Goal: Task Accomplishment & Management: Use online tool/utility

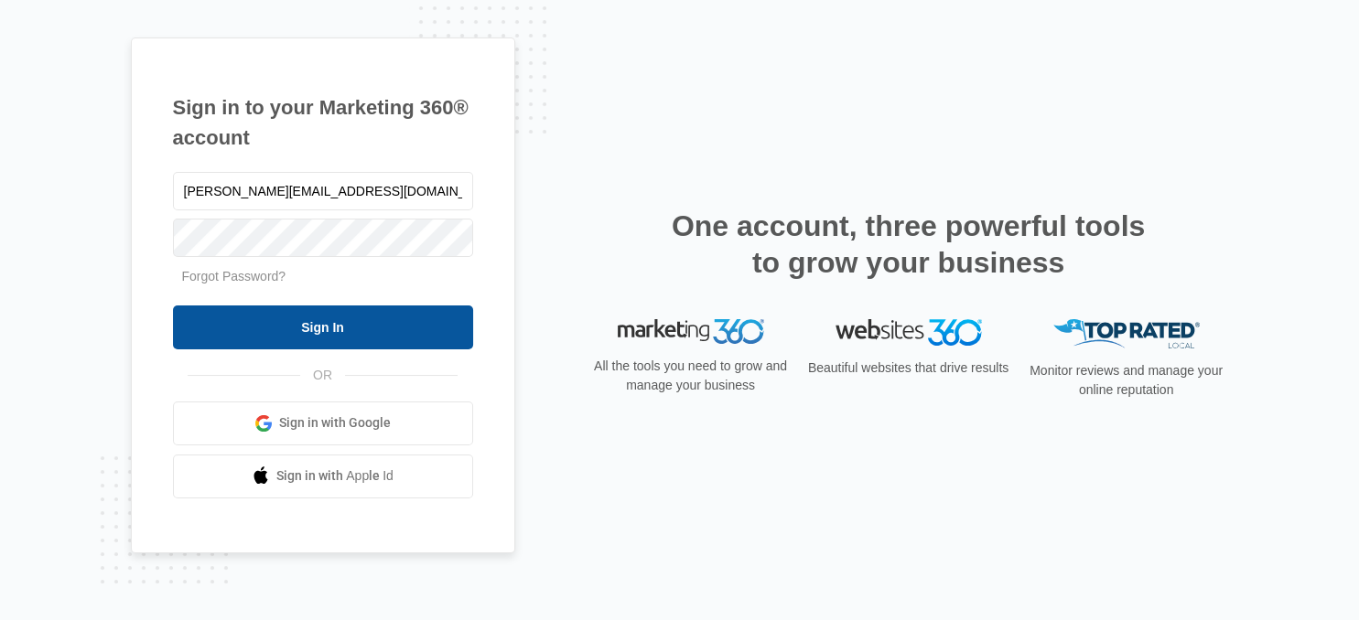
type input "[PERSON_NAME][EMAIL_ADDRESS][DOMAIN_NAME]"
click at [310, 326] on input "Sign In" at bounding box center [323, 328] width 300 height 44
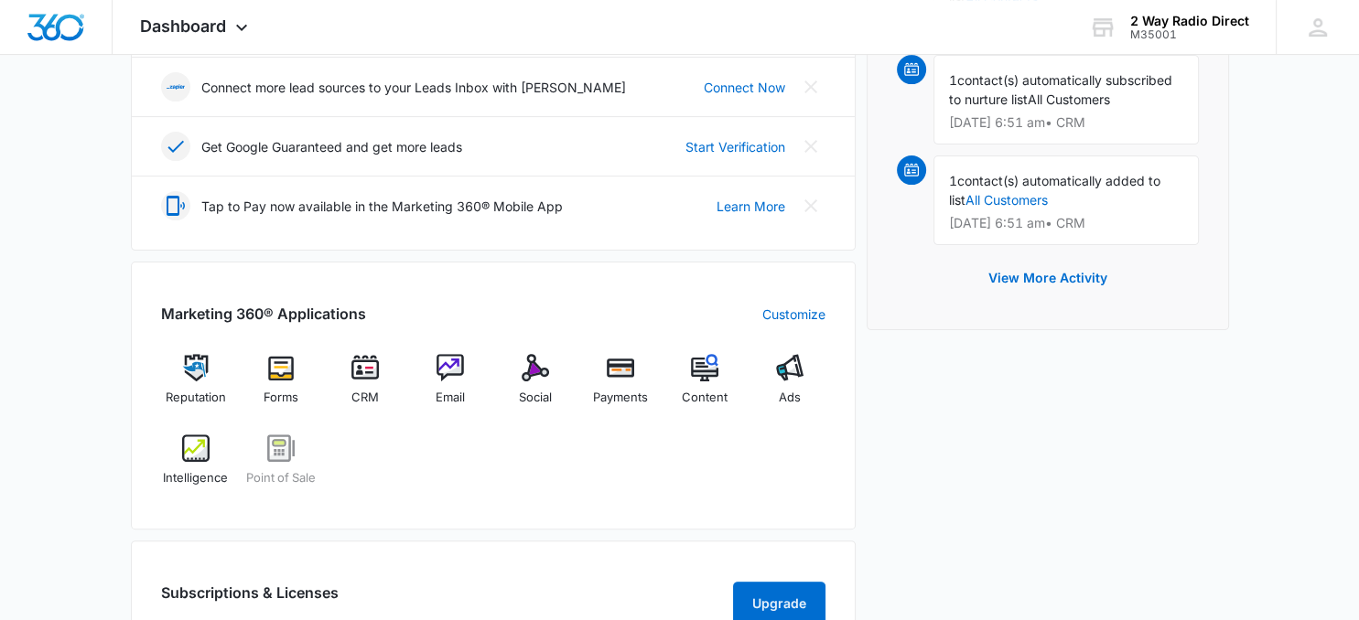
scroll to position [579, 0]
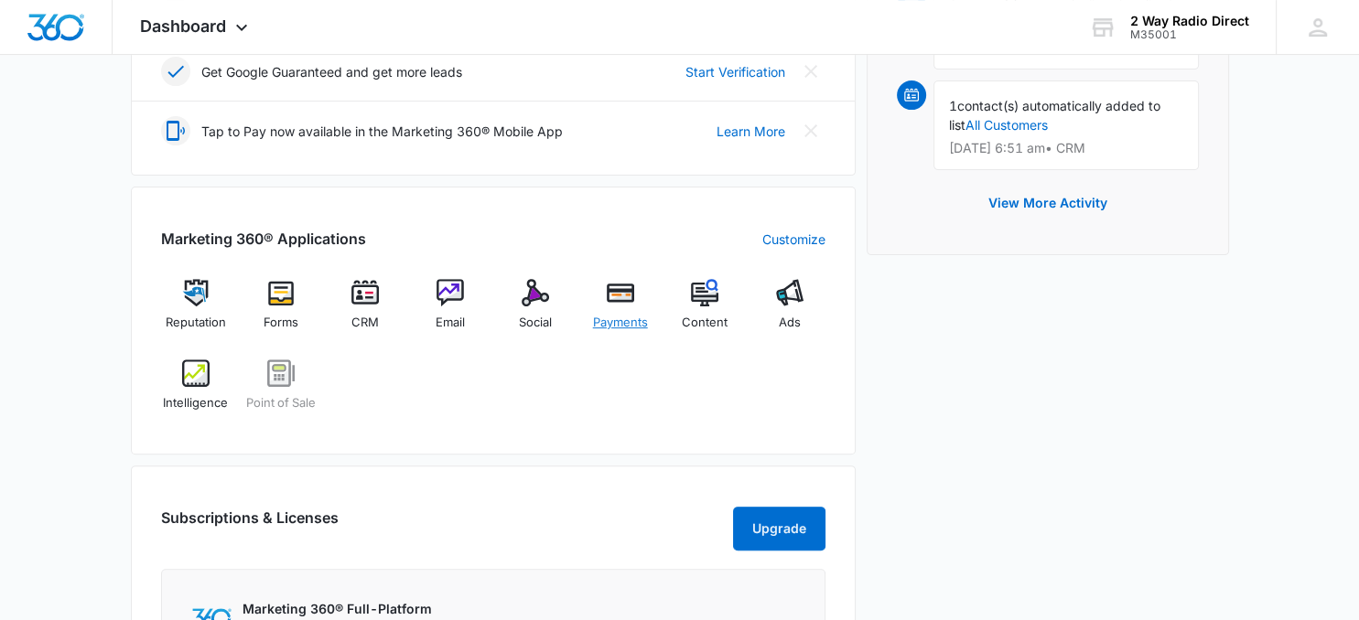
click at [636, 314] on span "Payments" at bounding box center [620, 323] width 55 height 18
